Goal: Task Accomplishment & Management: Manage account settings

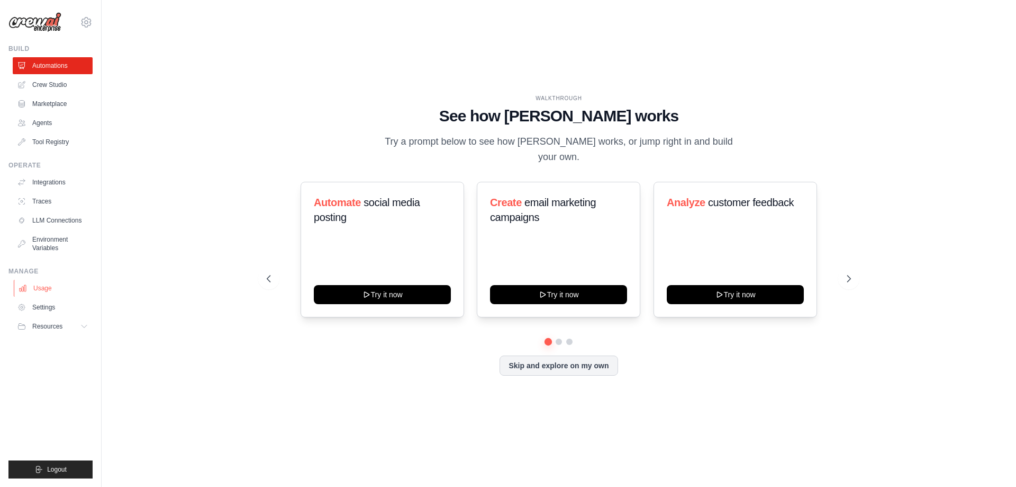
click at [46, 295] on link "Usage" at bounding box center [54, 288] width 80 height 17
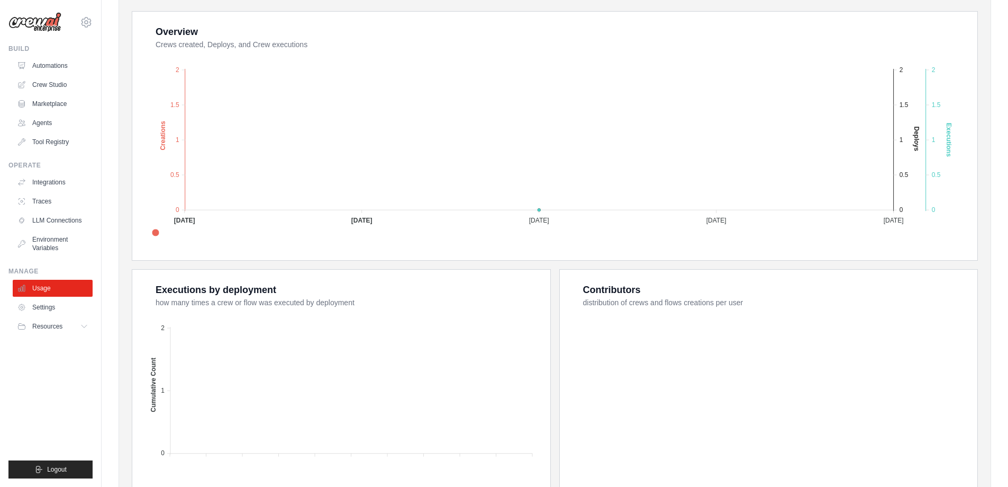
scroll to position [191, 0]
click at [79, 323] on button "Resources" at bounding box center [54, 326] width 80 height 17
click at [49, 310] on link "Settings" at bounding box center [54, 307] width 80 height 17
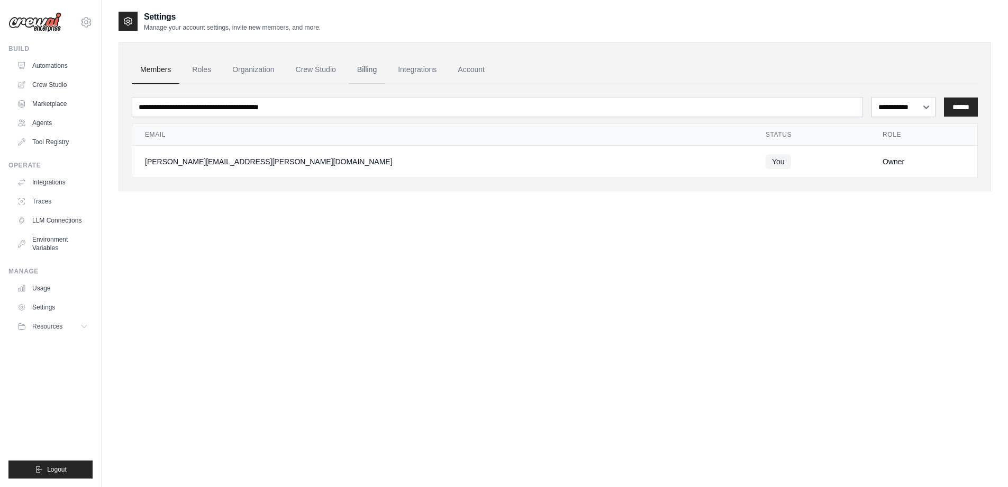
click at [374, 72] on link "Billing" at bounding box center [367, 70] width 37 height 29
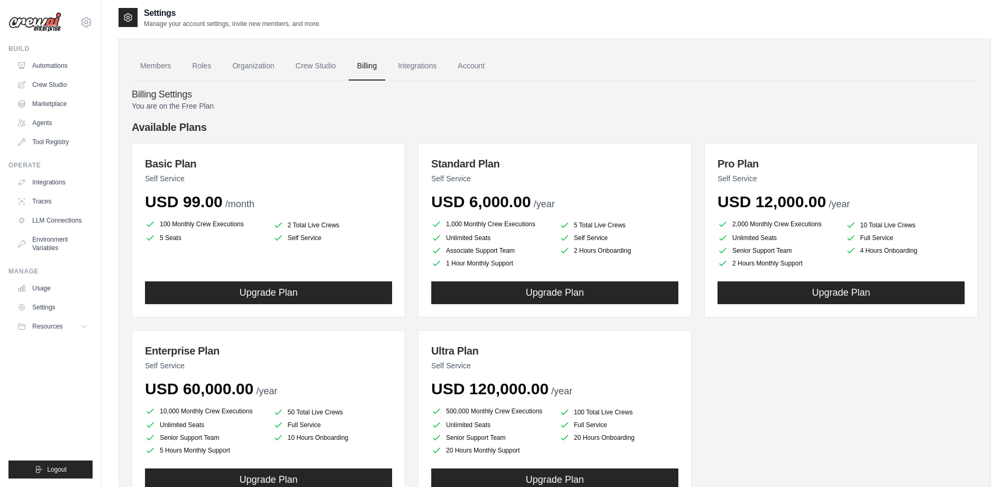
scroll to position [3, 0]
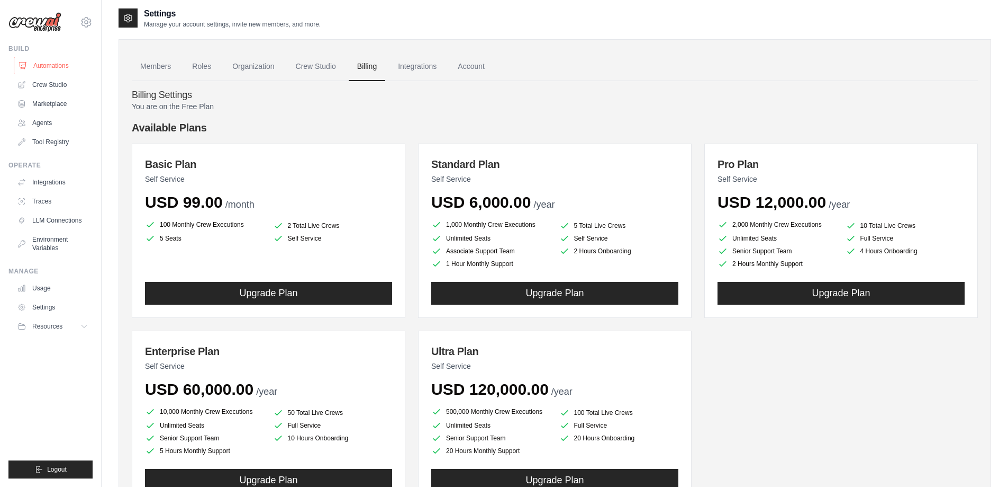
click at [52, 66] on link "Automations" at bounding box center [54, 65] width 80 height 17
